Goal: Check status: Check status

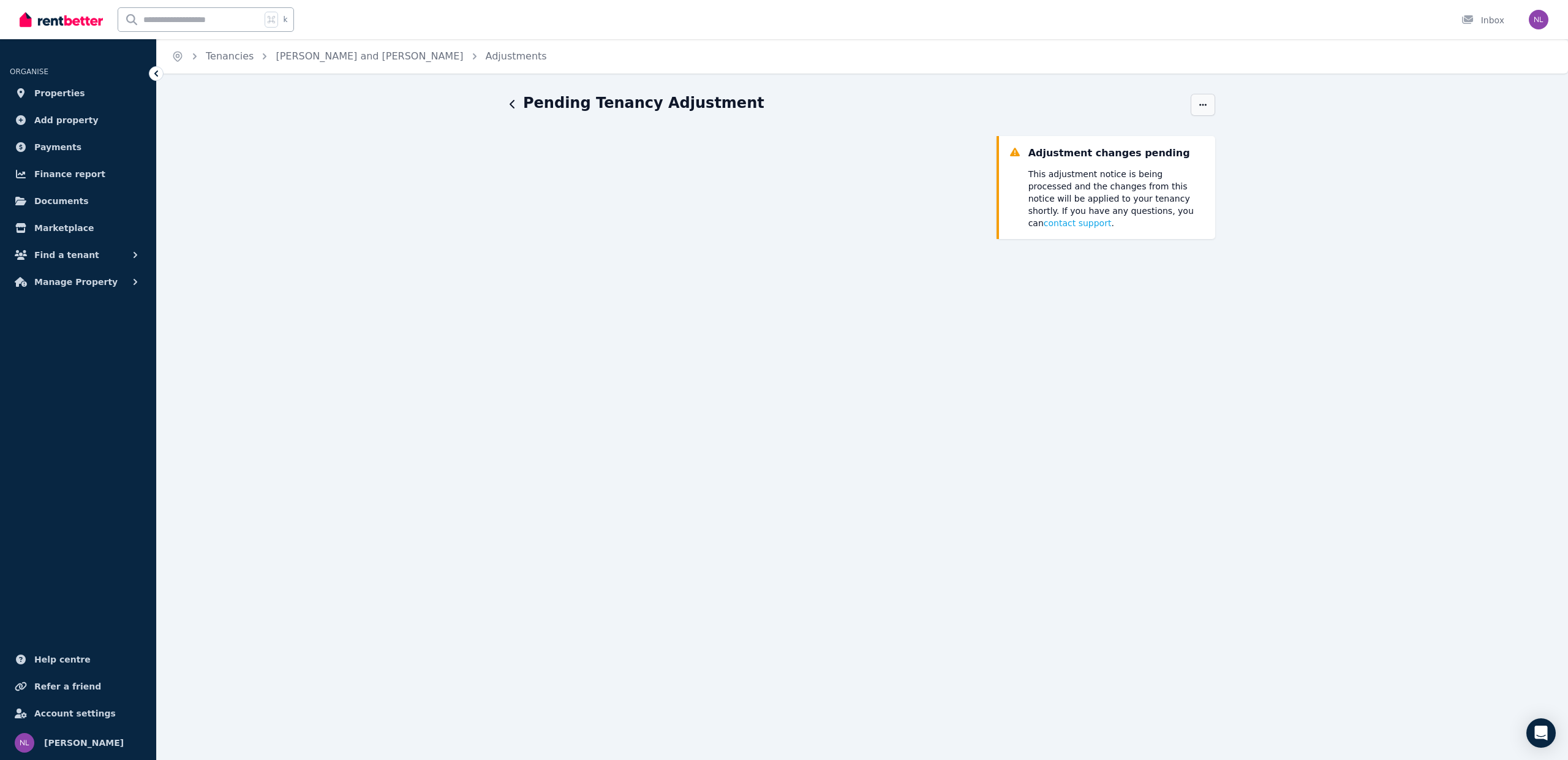
click at [1202, 100] on icon "button" at bounding box center [1203, 104] width 10 height 9
click at [379, 197] on div "Pending Tenancy Adjustment History Cancel Set up for future tenants Adjustment …" at bounding box center [862, 478] width 1411 height 770
click at [45, 92] on span "Properties" at bounding box center [60, 92] width 51 height 14
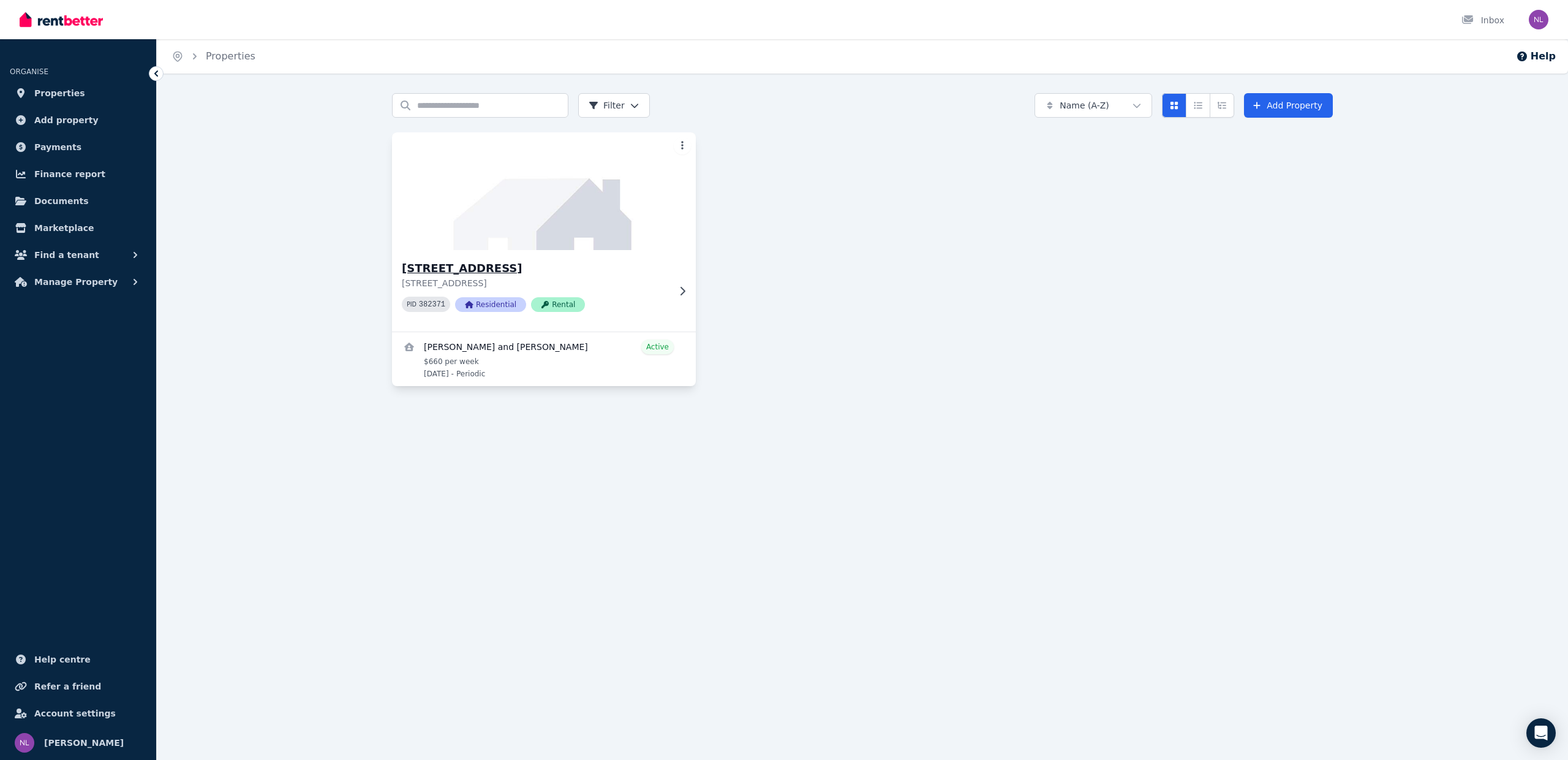
click at [663, 280] on p "[STREET_ADDRESS]" at bounding box center [535, 282] width 267 height 13
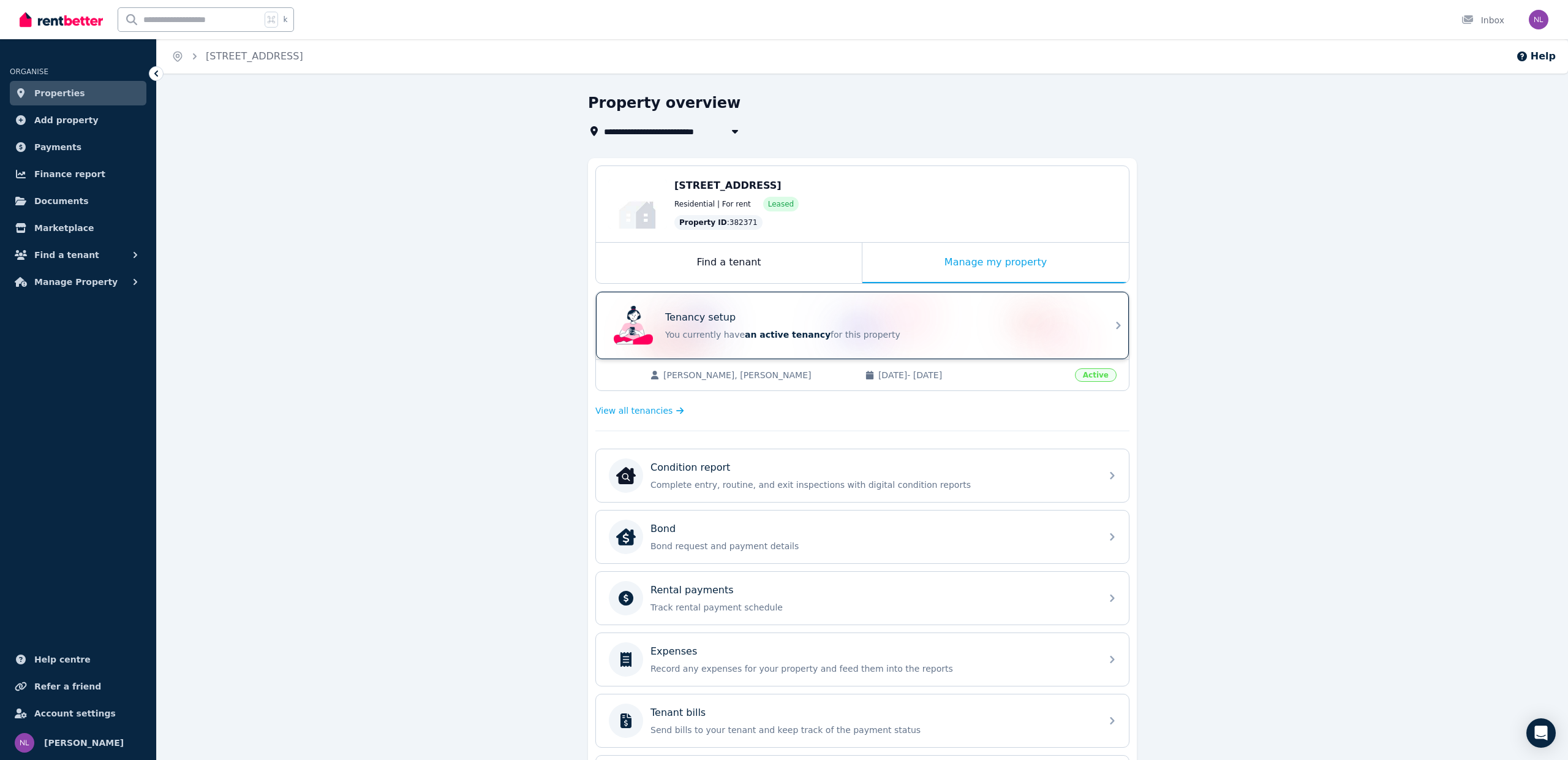
click at [1099, 330] on div "Tenancy setup You currently have an active tenancy for this property" at bounding box center [862, 326] width 533 height 67
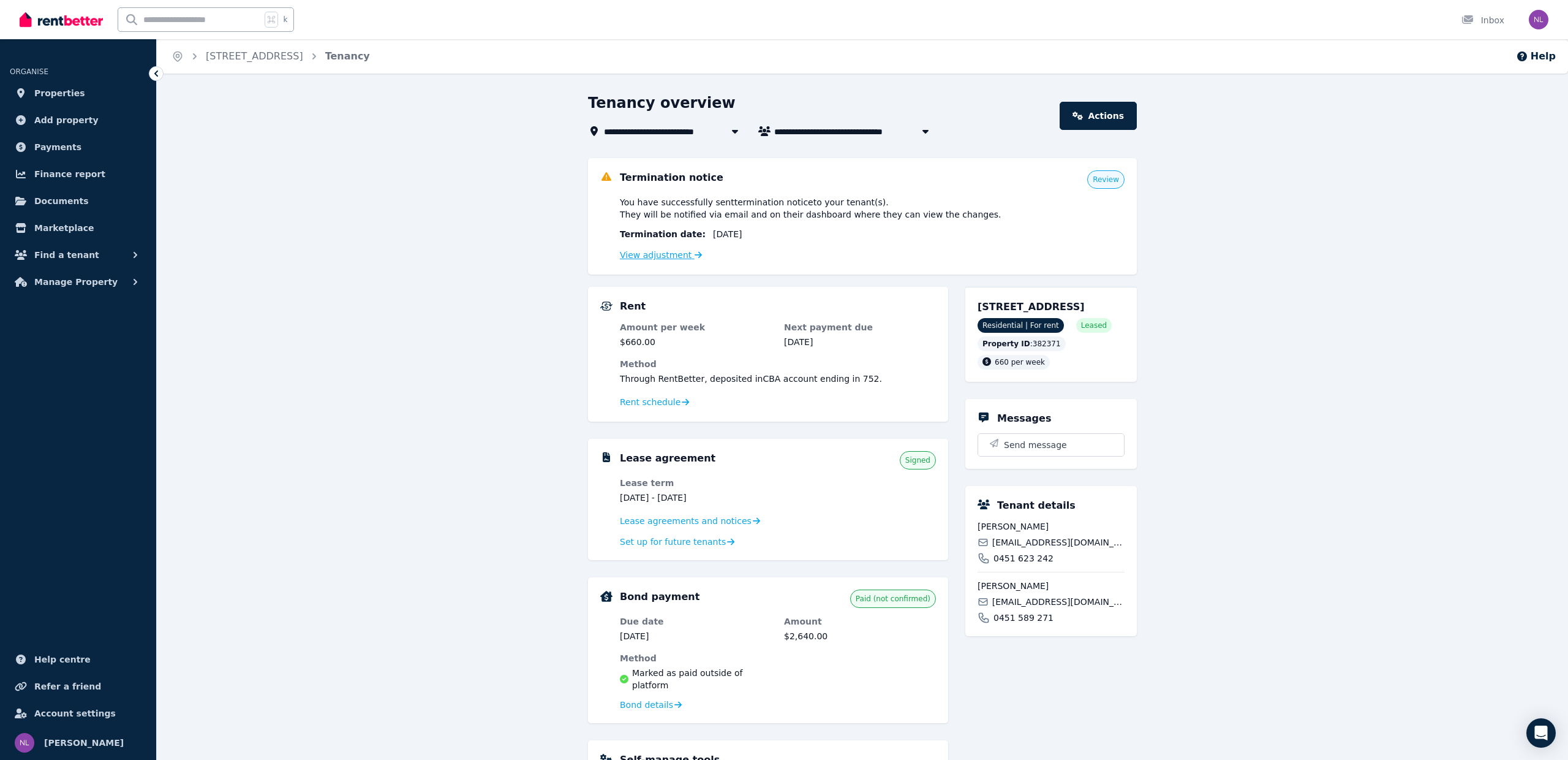
click at [652, 256] on link "View adjustment" at bounding box center [661, 254] width 82 height 10
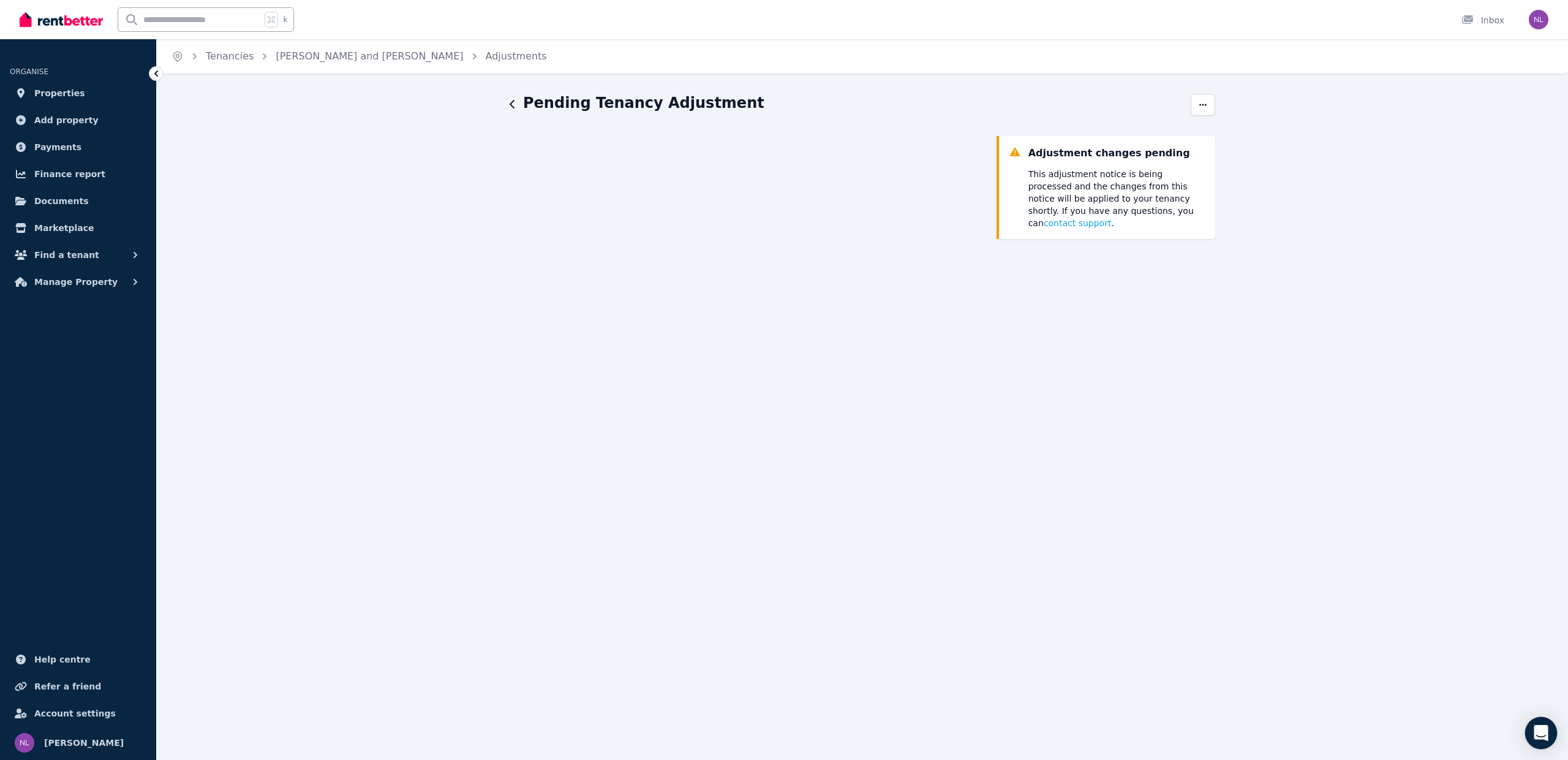
click at [1541, 738] on icon "Open Intercom Messenger" at bounding box center [1541, 732] width 16 height 16
